Goal: Navigation & Orientation: Find specific page/section

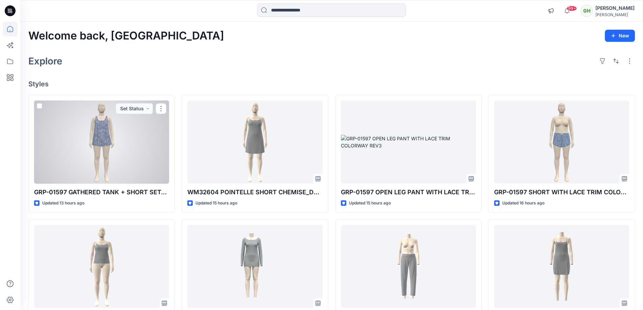
click at [133, 163] on div at bounding box center [101, 142] width 135 height 83
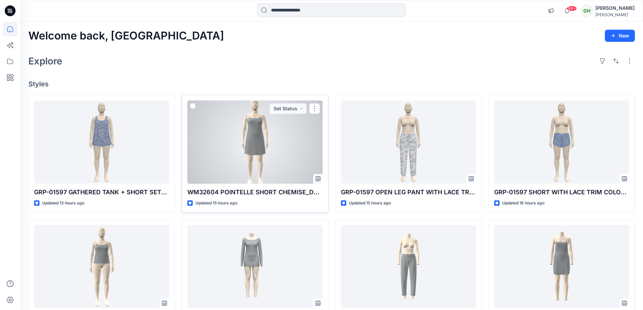
click at [271, 162] on div at bounding box center [254, 142] width 135 height 83
click at [274, 124] on div at bounding box center [254, 142] width 135 height 83
